Goal: Find specific page/section: Find specific page/section

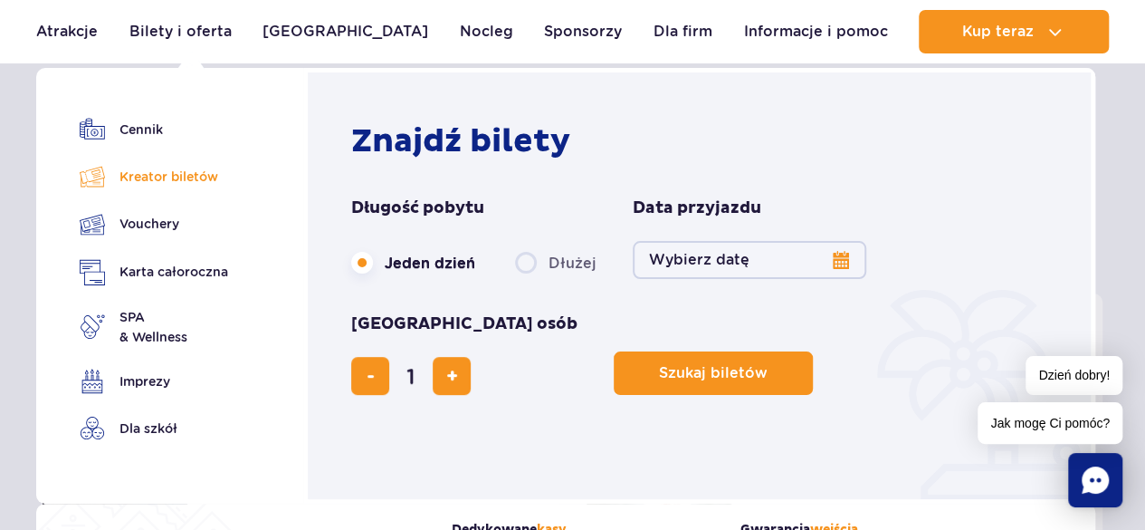
scroll to position [91, 0]
click at [142, 426] on link "Dla szkół" at bounding box center [154, 427] width 148 height 25
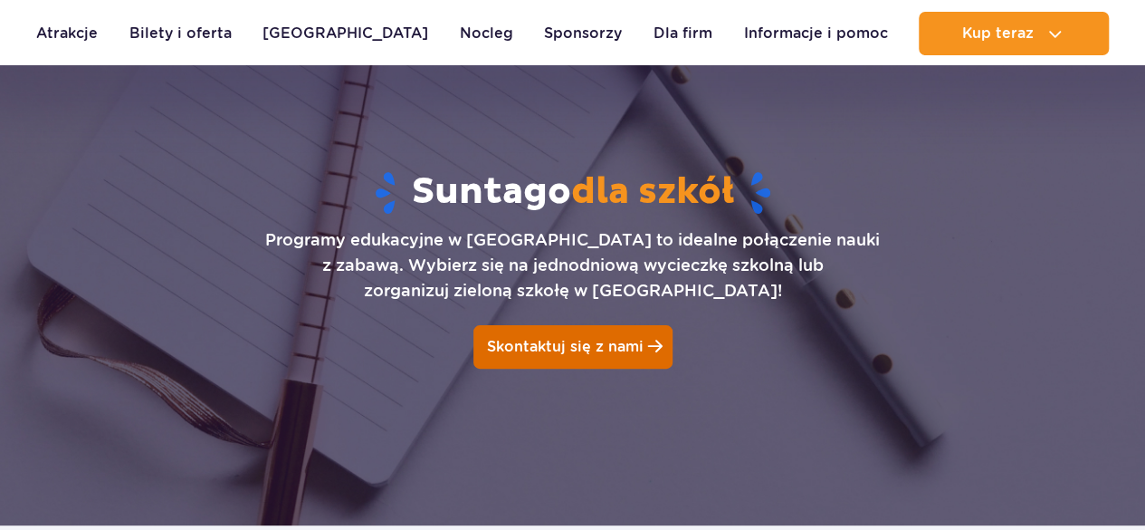
click at [507, 343] on span "Skontaktuj się z nami" at bounding box center [565, 346] width 157 height 17
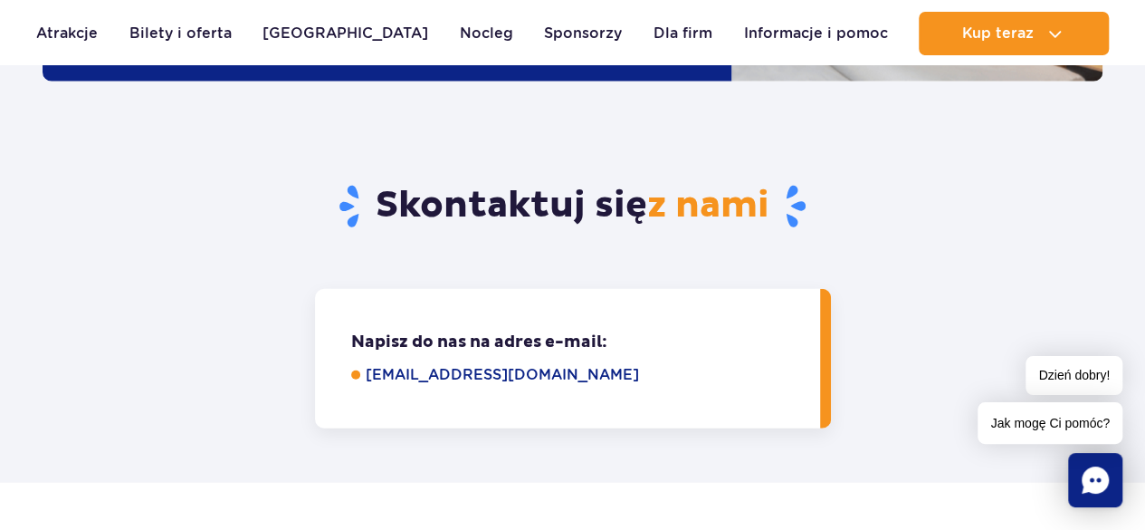
scroll to position [2277, 0]
